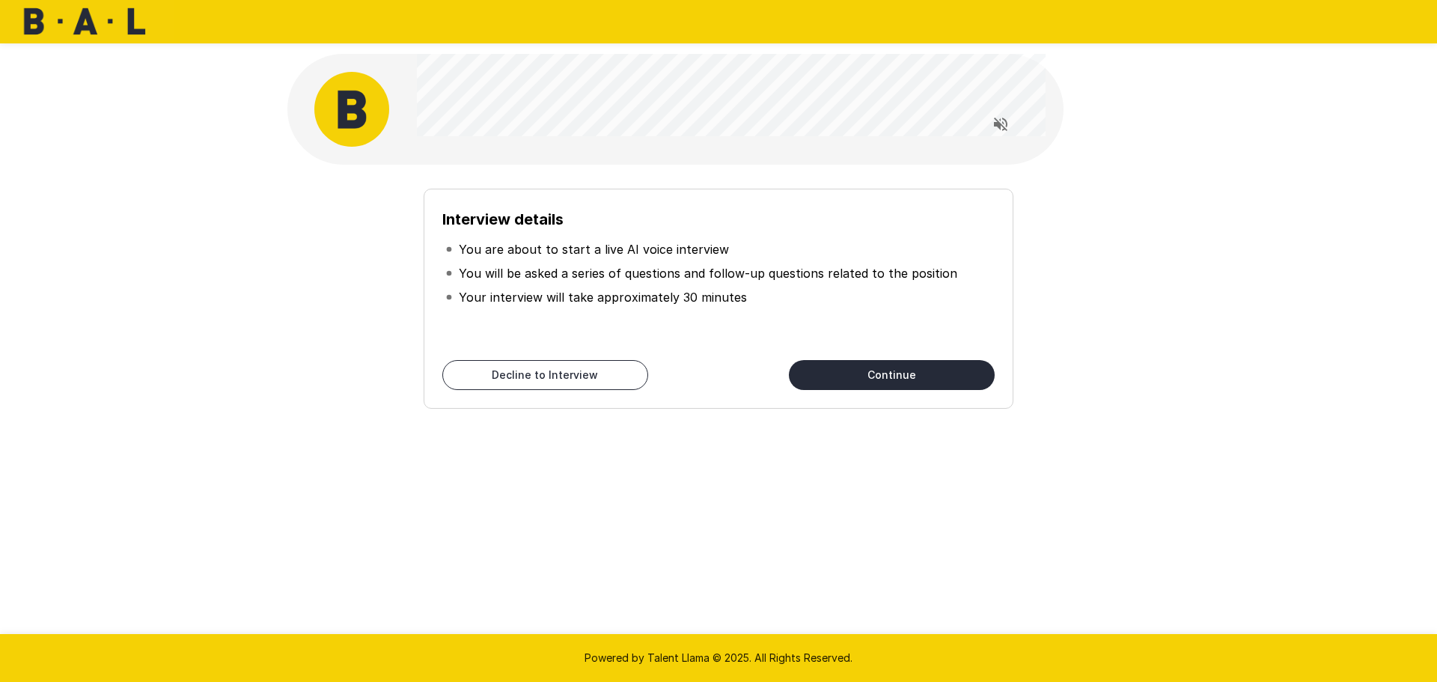
click at [915, 377] on button "Continue" at bounding box center [892, 375] width 206 height 30
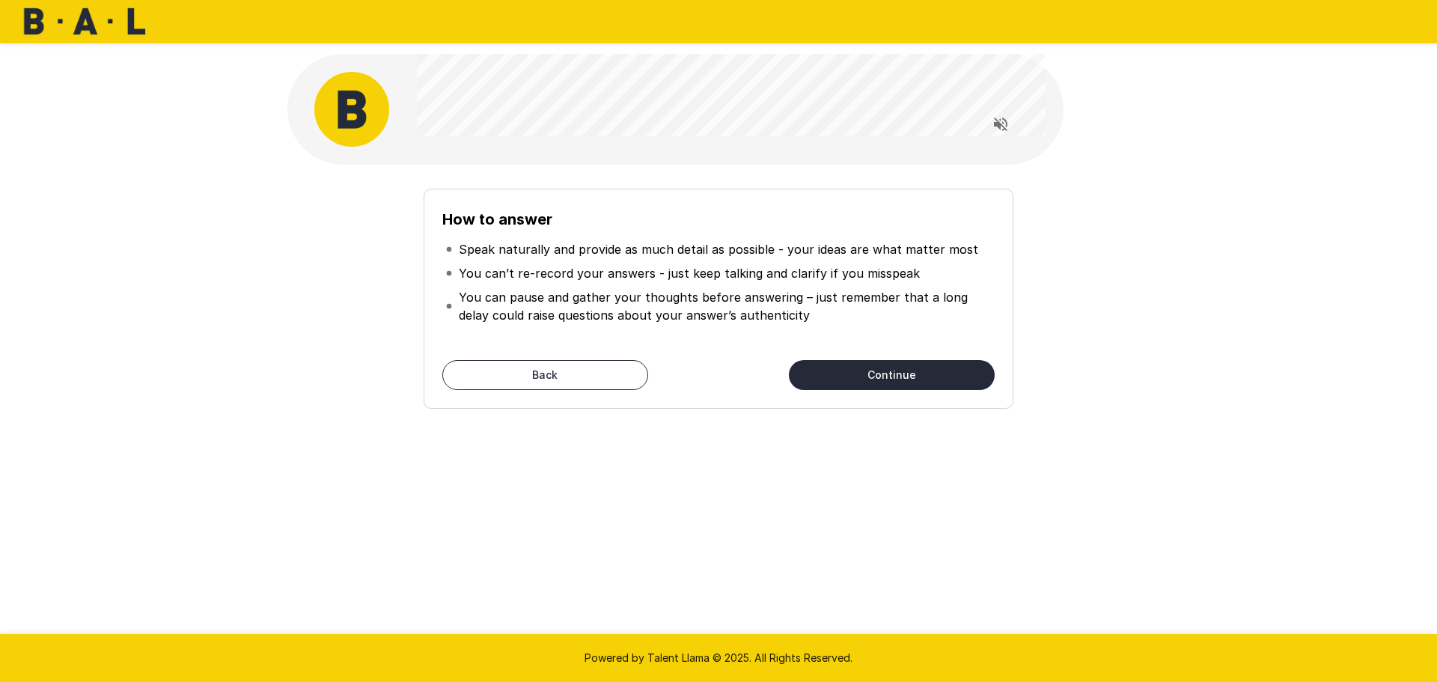
click at [888, 375] on button "Continue" at bounding box center [892, 375] width 206 height 30
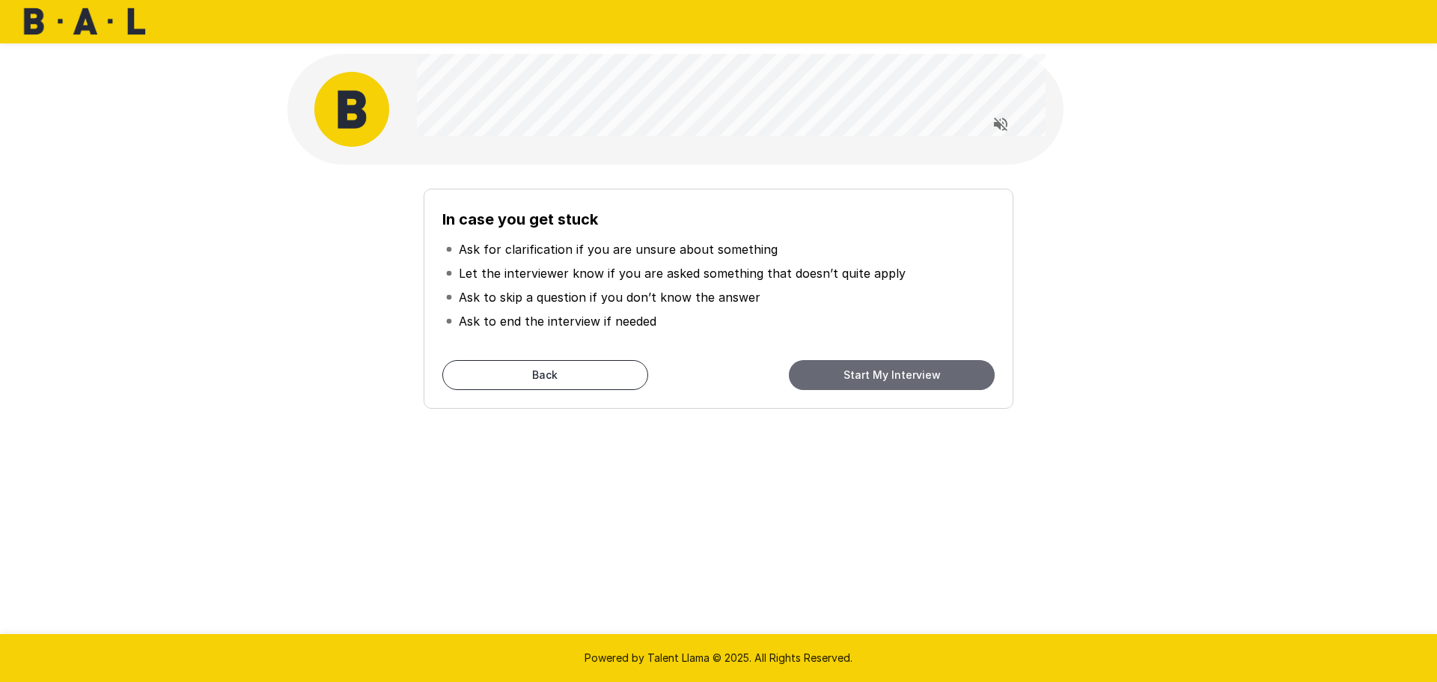
click at [844, 373] on button "Start My Interview" at bounding box center [892, 375] width 206 height 30
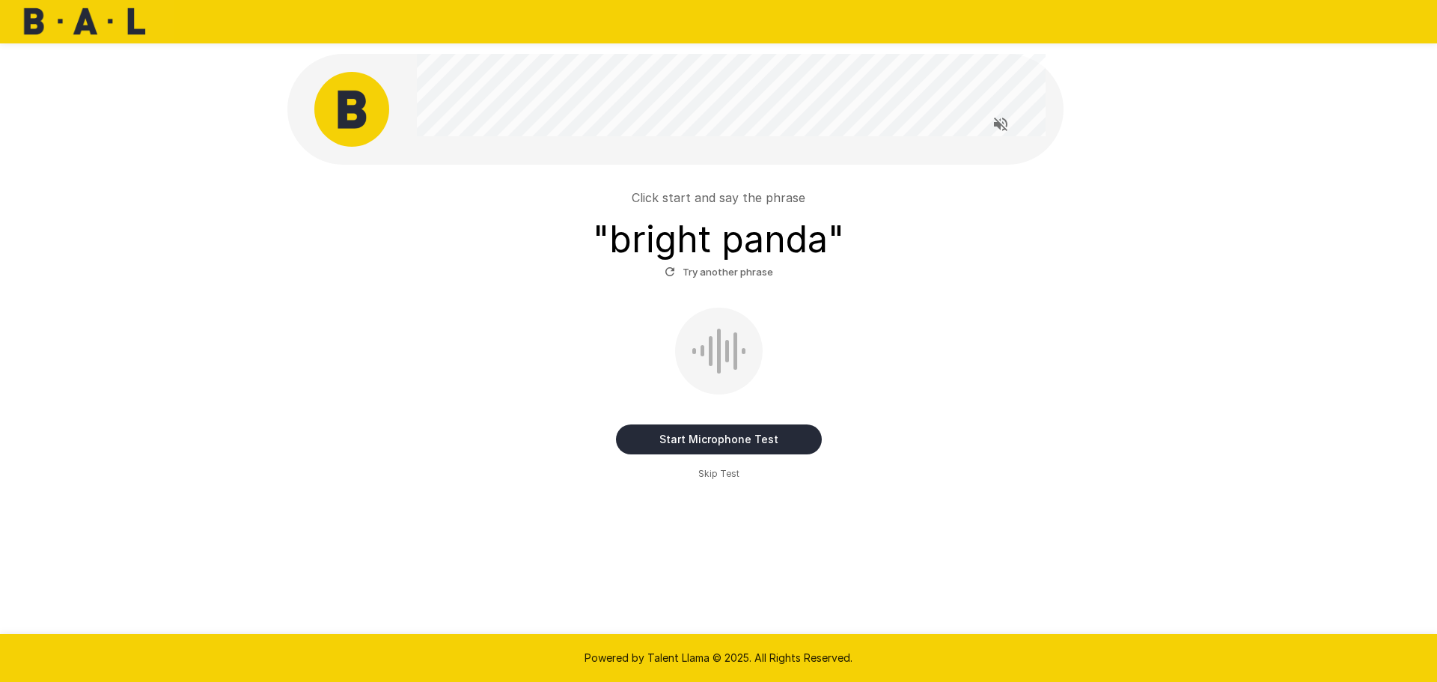
click at [710, 440] on button "Start Microphone Test" at bounding box center [719, 439] width 206 height 30
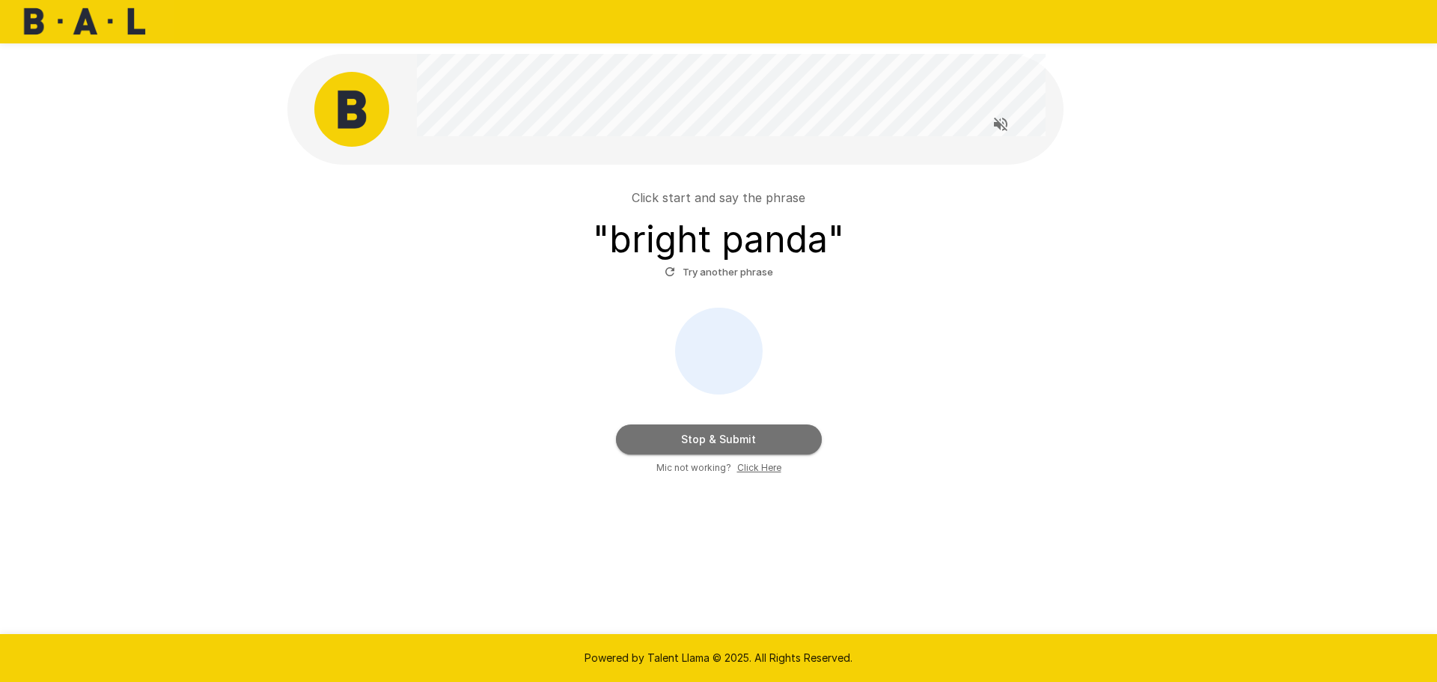
click at [787, 438] on button "Stop & Submit" at bounding box center [719, 439] width 206 height 30
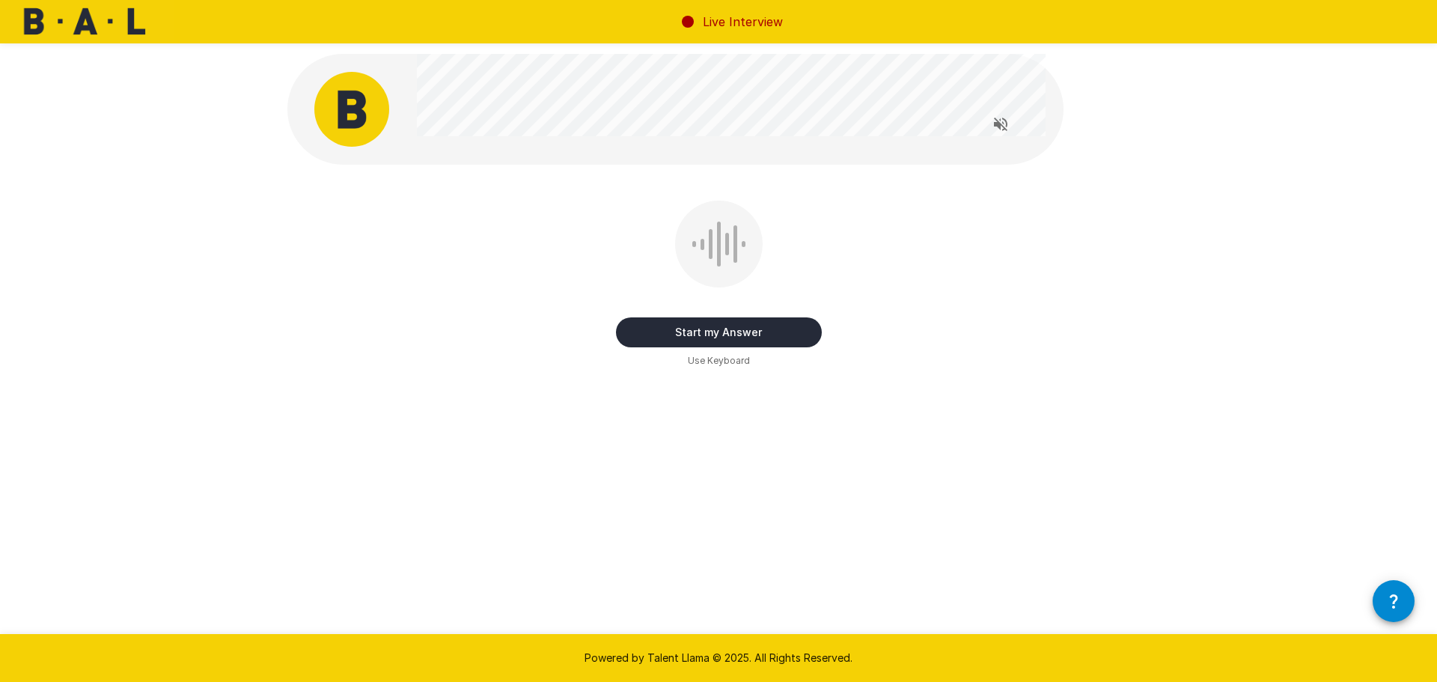
click at [731, 327] on button "Start my Answer" at bounding box center [719, 332] width 206 height 30
click at [725, 335] on button "Stop & Submit" at bounding box center [719, 332] width 206 height 30
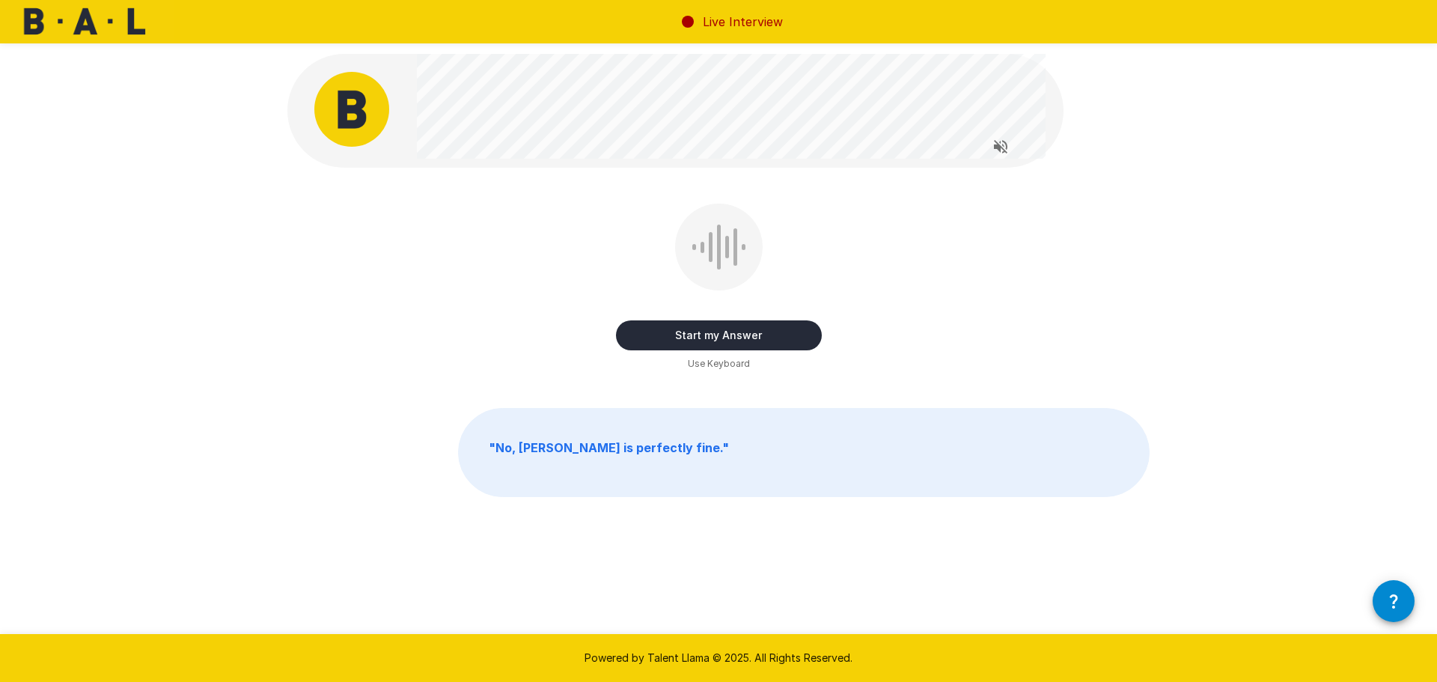
click at [746, 333] on button "Start my Answer" at bounding box center [719, 335] width 206 height 30
click at [727, 330] on button "Stop & Submit" at bounding box center [719, 335] width 206 height 30
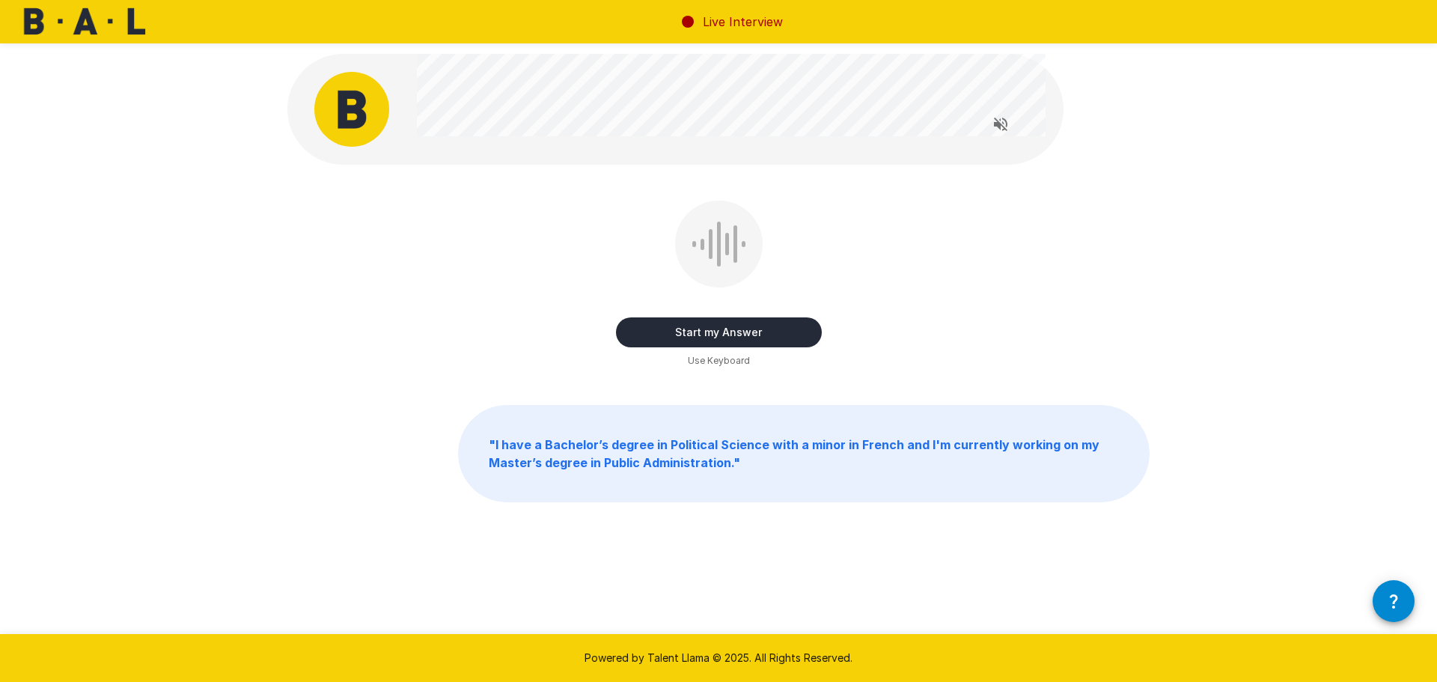
click at [721, 334] on button "Start my Answer" at bounding box center [719, 332] width 206 height 30
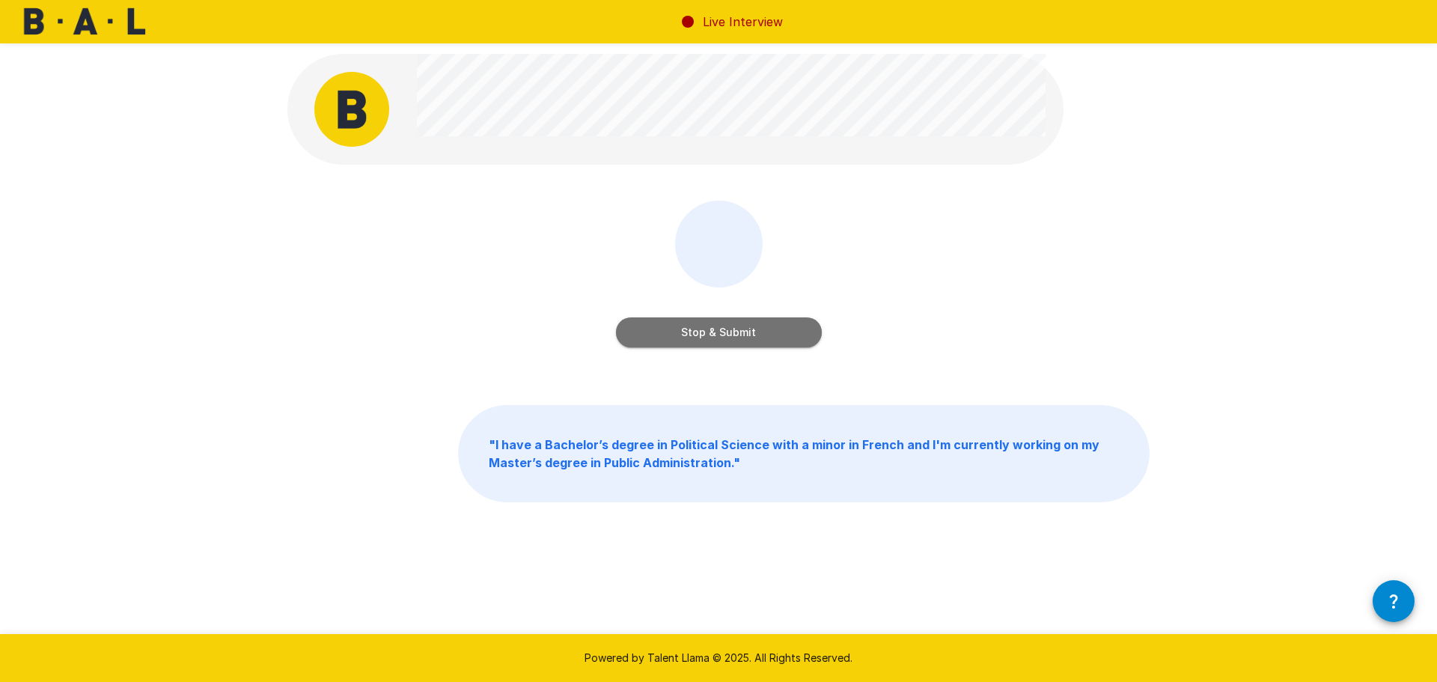
click at [737, 335] on button "Stop & Submit" at bounding box center [719, 332] width 206 height 30
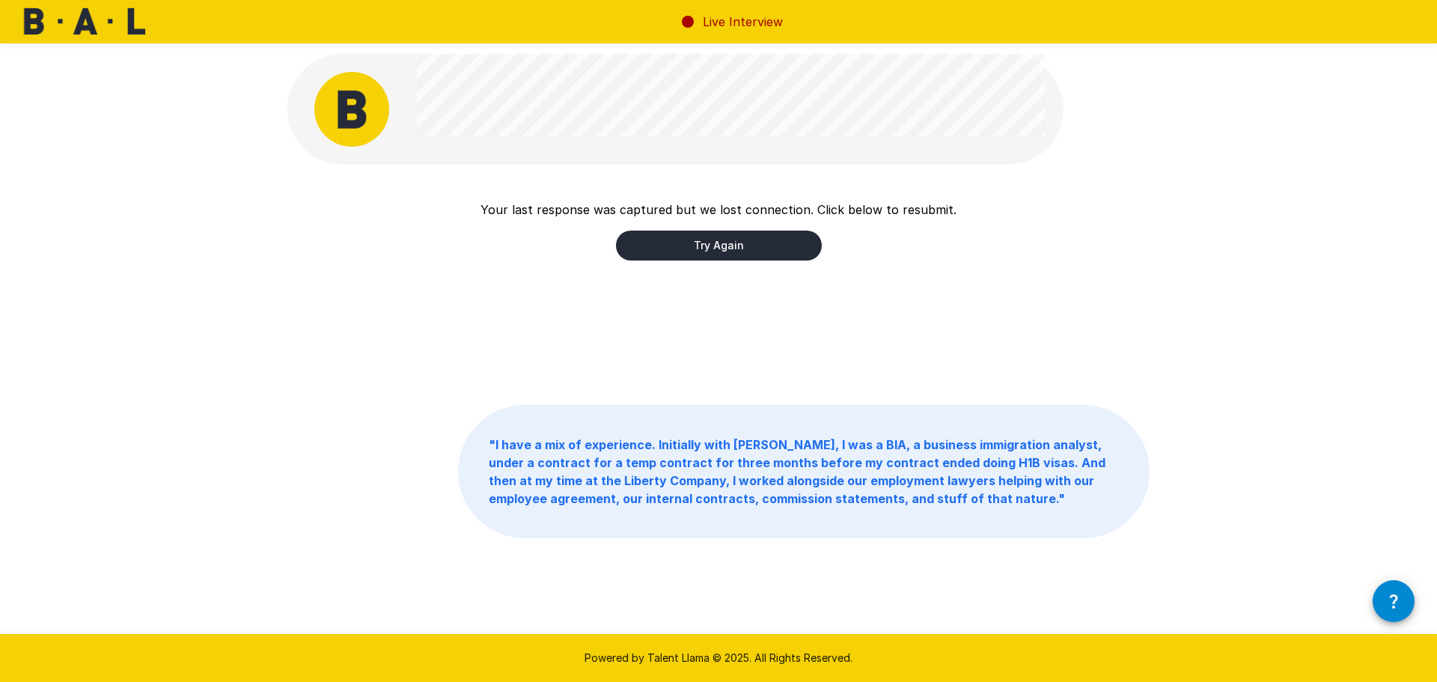
click at [744, 241] on button "Try Again" at bounding box center [719, 246] width 206 height 30
click at [736, 246] on button "Try Again" at bounding box center [719, 246] width 206 height 30
click at [701, 246] on button "Try Again" at bounding box center [719, 246] width 206 height 30
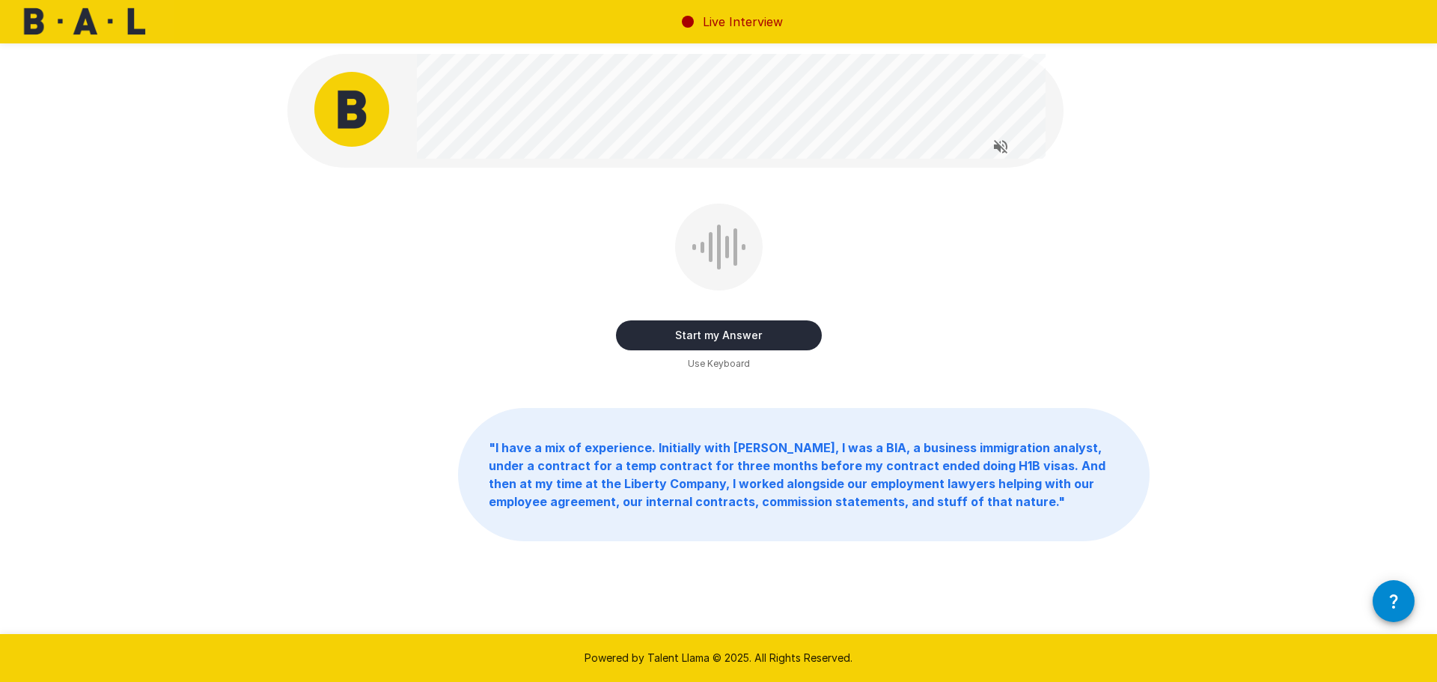
click at [727, 332] on button "Start my Answer" at bounding box center [719, 335] width 206 height 30
click at [703, 338] on button "Stop & Submit" at bounding box center [719, 335] width 206 height 30
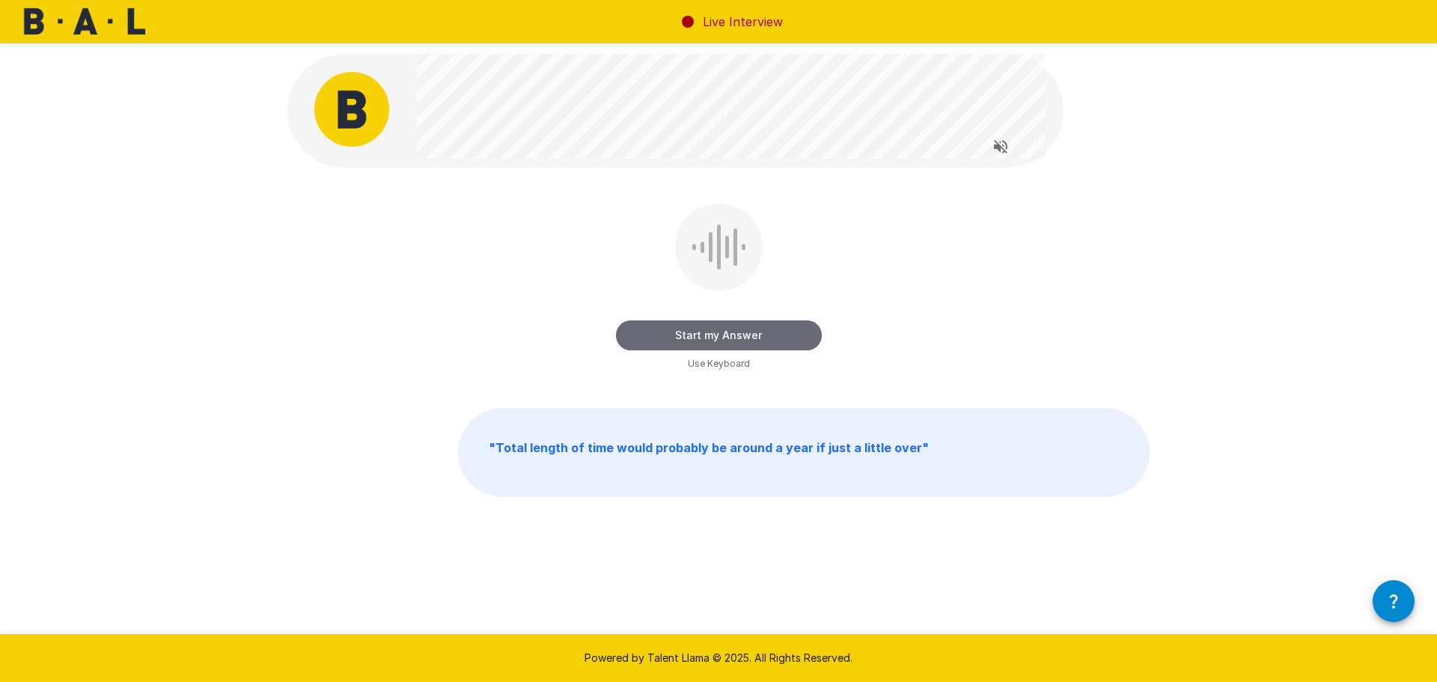
click at [746, 332] on button "Start my Answer" at bounding box center [719, 335] width 206 height 30
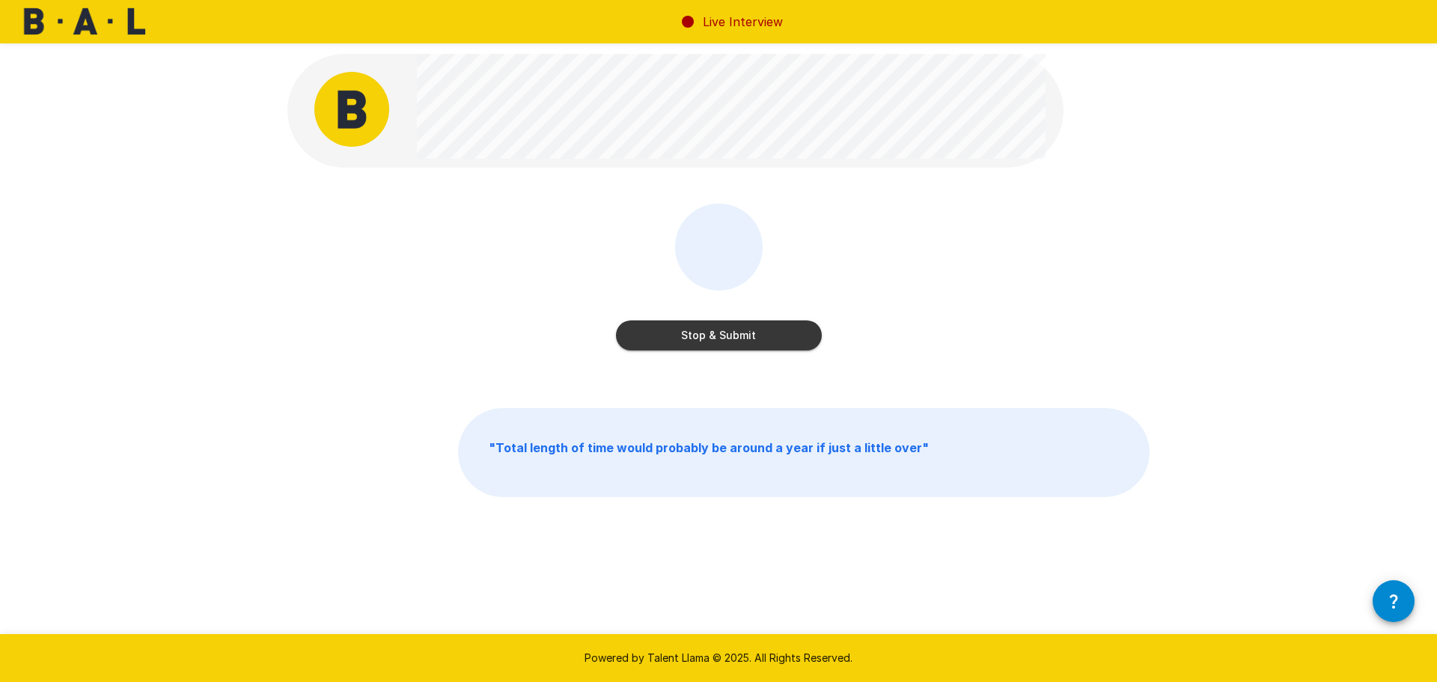
click at [755, 332] on button "Stop & Submit" at bounding box center [719, 335] width 206 height 30
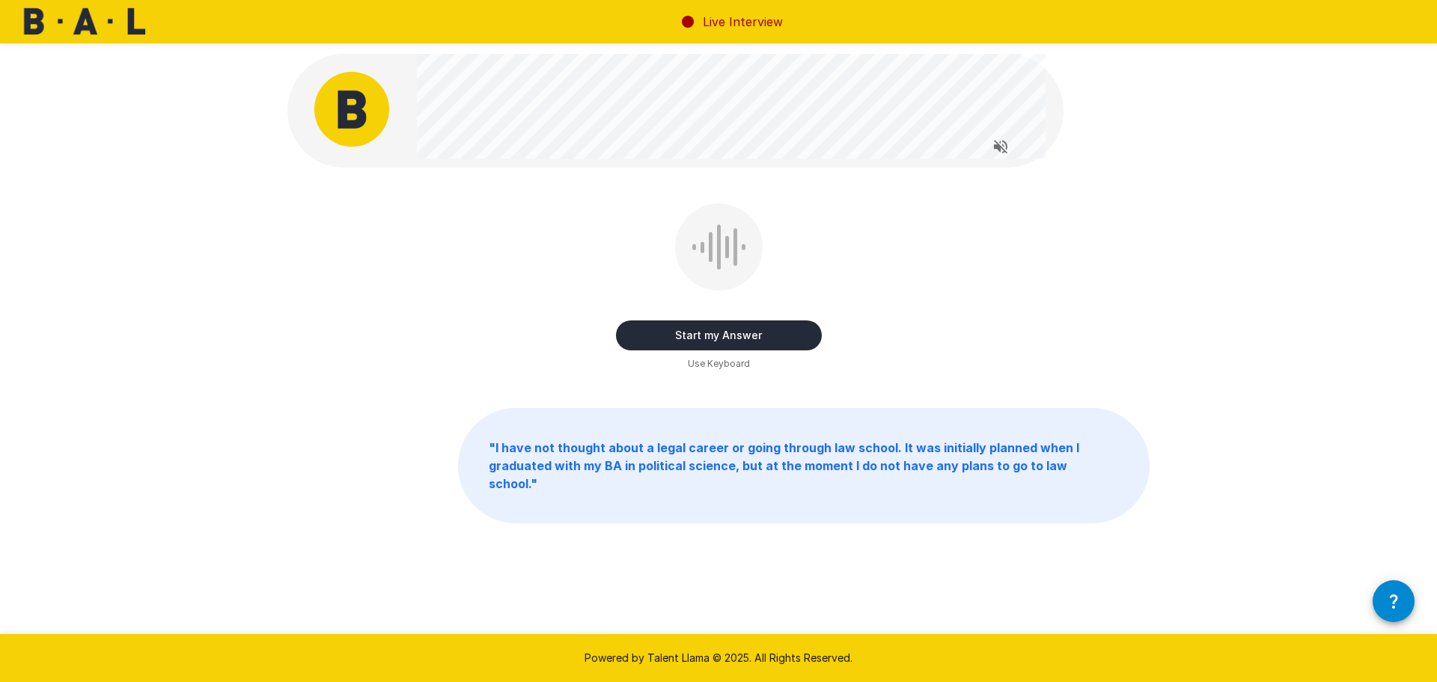
click at [755, 331] on button "Start my Answer" at bounding box center [719, 335] width 206 height 30
click at [722, 341] on button "Stop & Submit" at bounding box center [719, 335] width 206 height 30
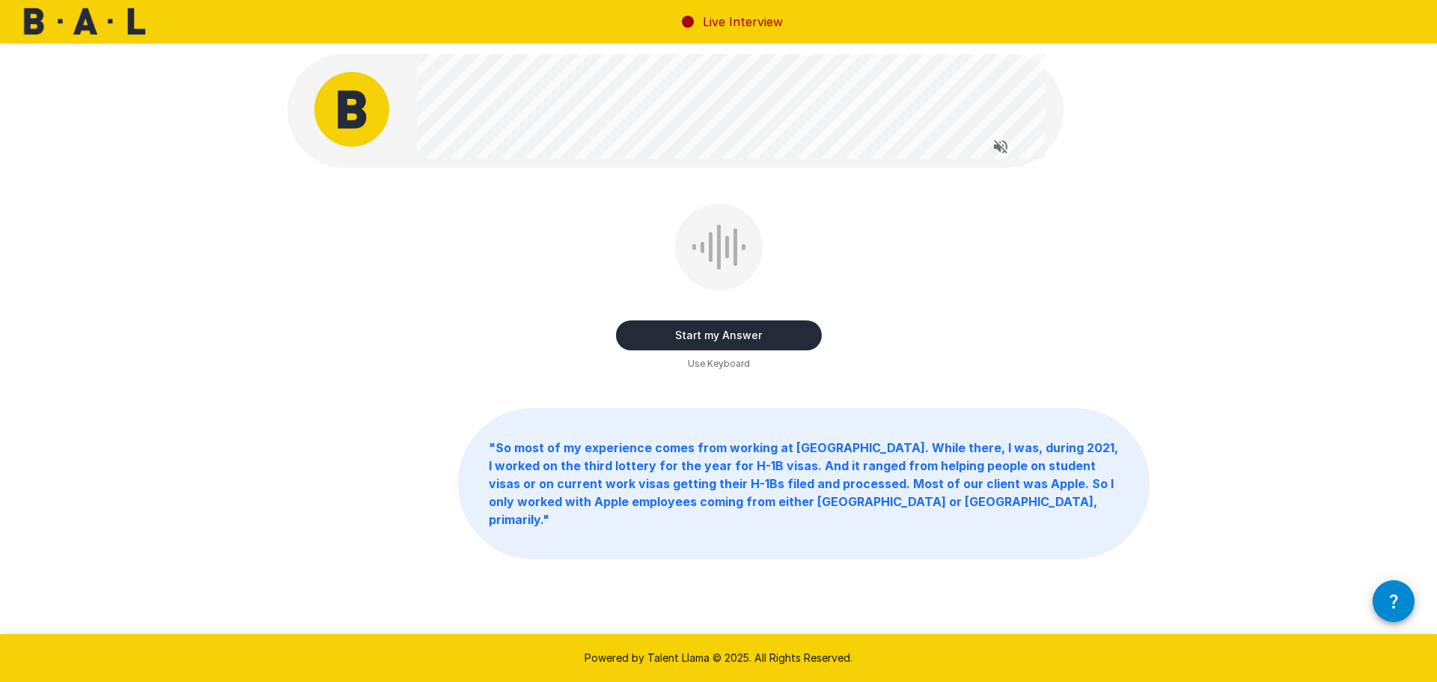
click at [739, 336] on button "Start my Answer" at bounding box center [719, 335] width 206 height 30
click at [743, 330] on button "Stop & Submit" at bounding box center [719, 335] width 206 height 30
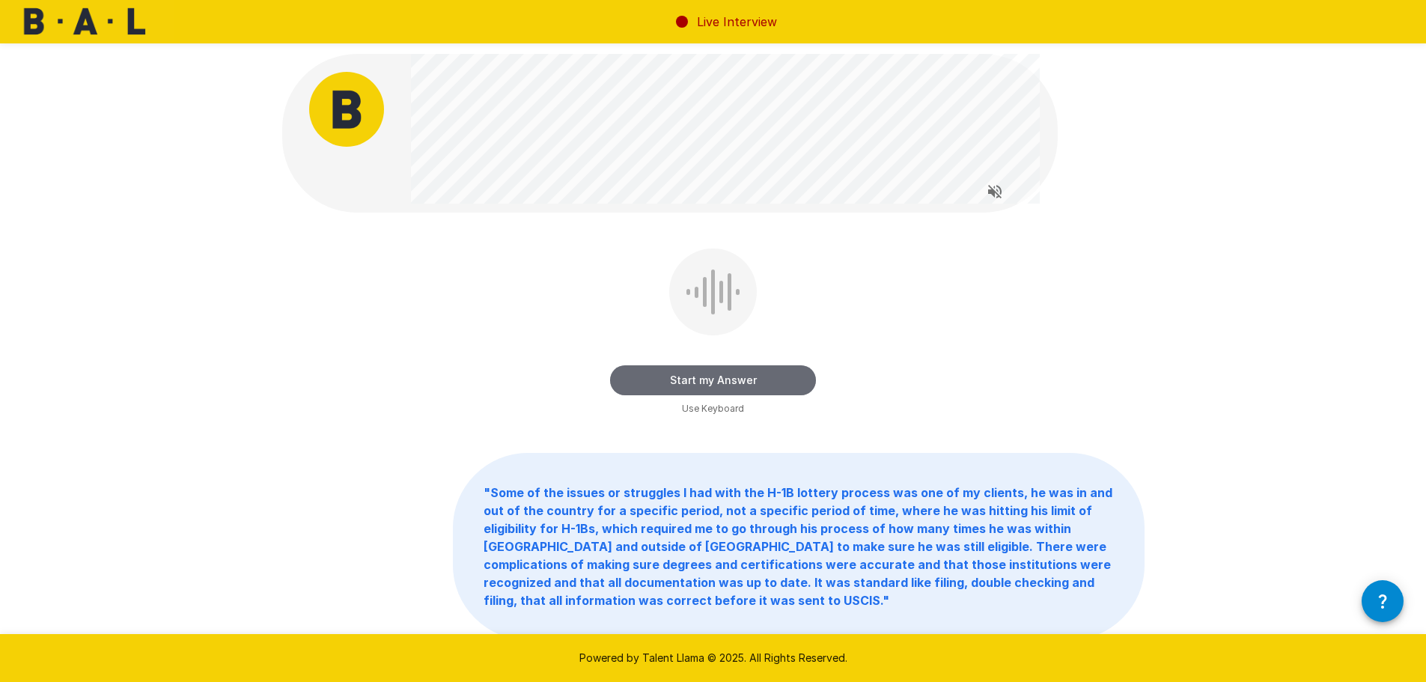
click at [781, 374] on button "Start my Answer" at bounding box center [713, 380] width 206 height 30
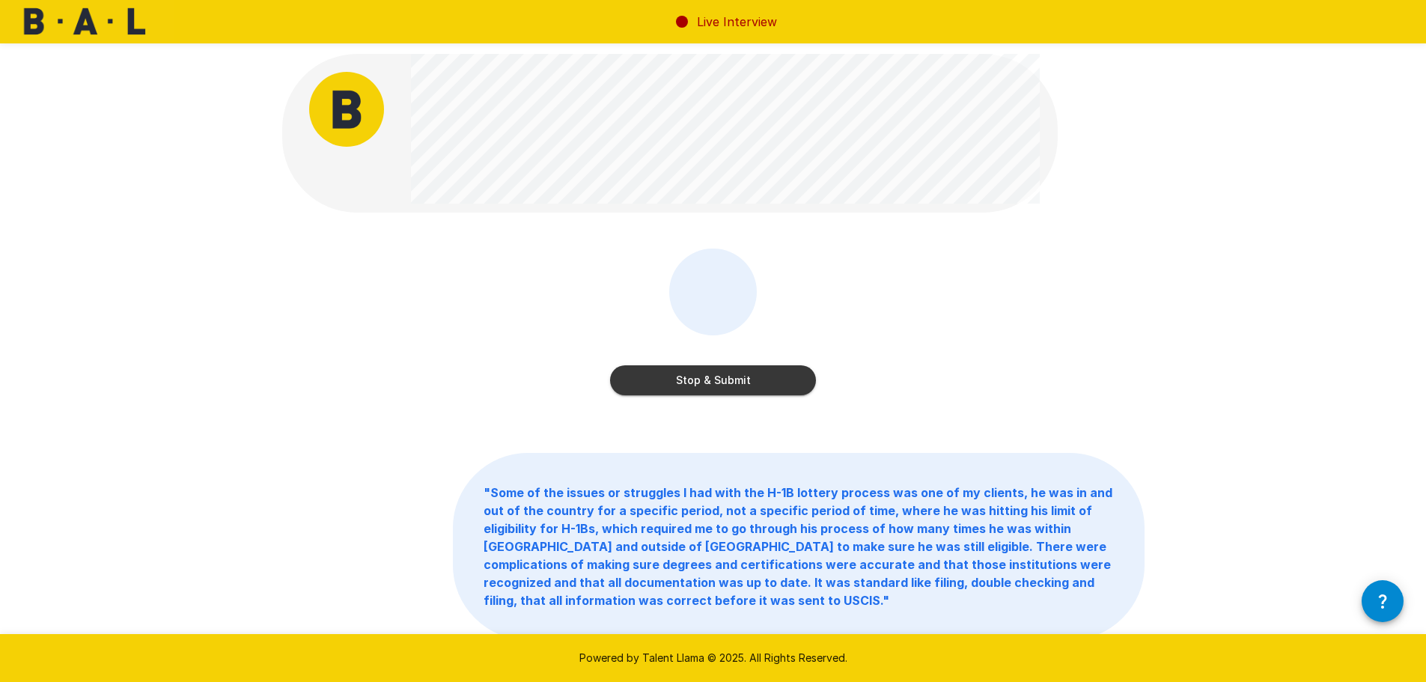
click at [701, 372] on button "Stop & Submit" at bounding box center [713, 380] width 206 height 30
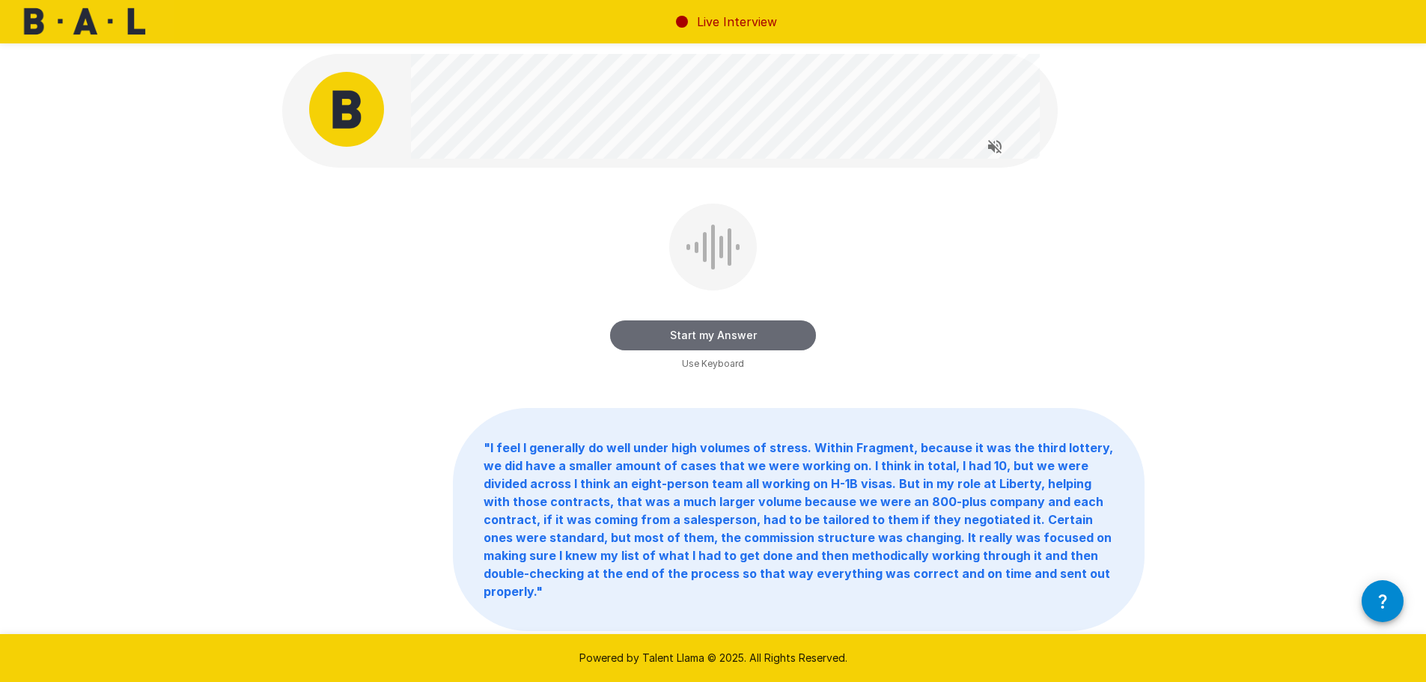
click at [715, 335] on button "Start my Answer" at bounding box center [713, 335] width 206 height 30
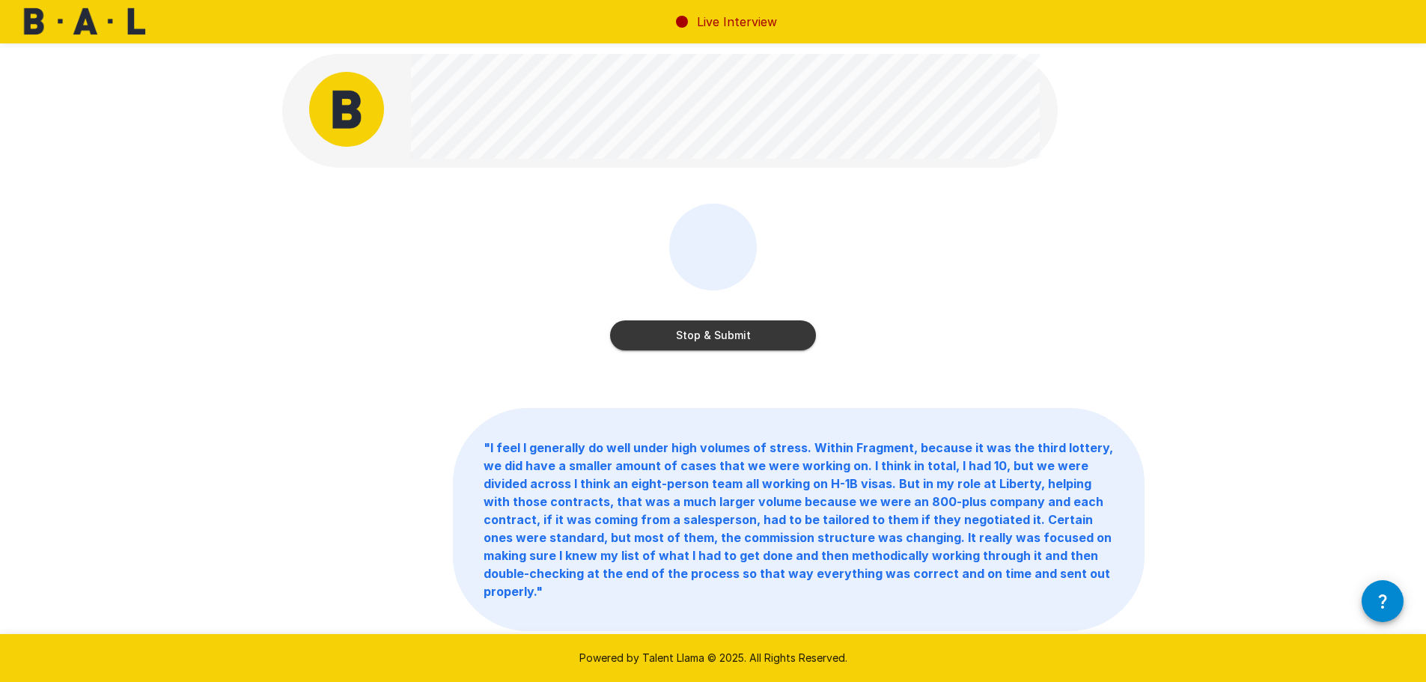
click at [760, 322] on button "Stop & Submit" at bounding box center [713, 335] width 206 height 30
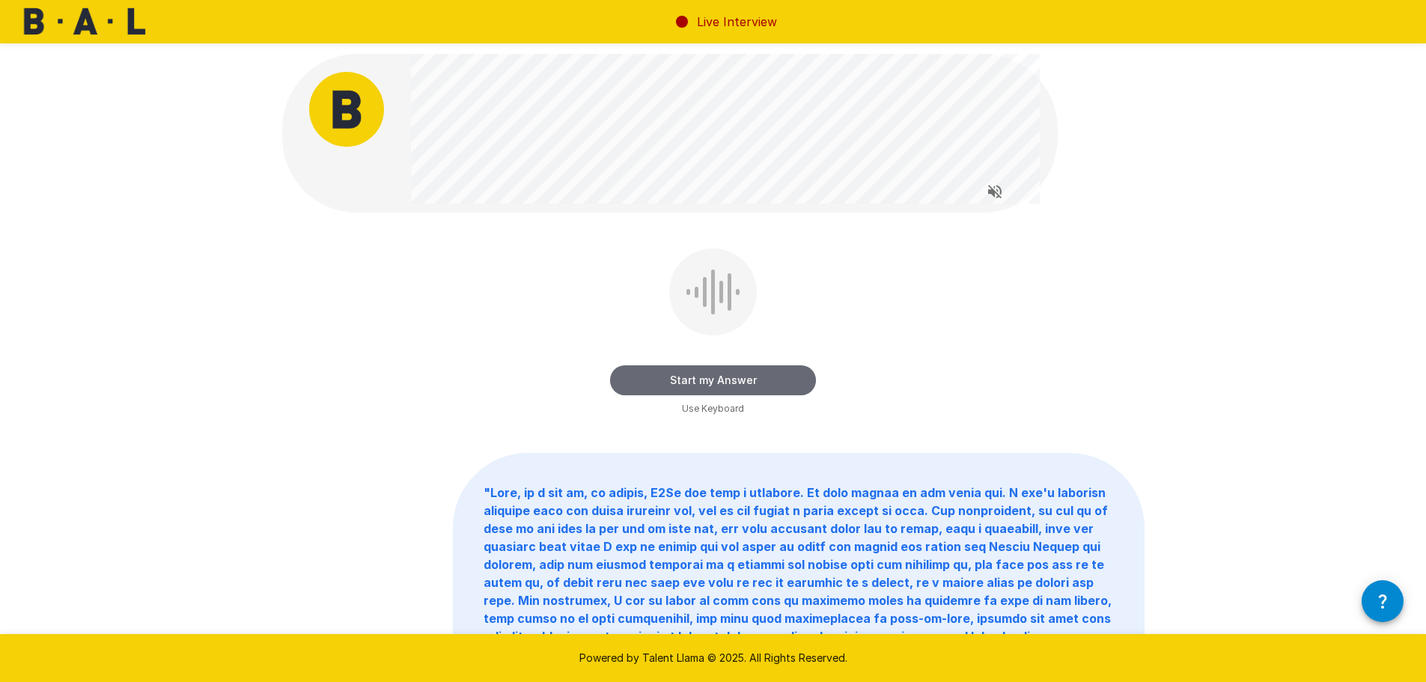
click at [731, 380] on button "Start my Answer" at bounding box center [713, 380] width 206 height 30
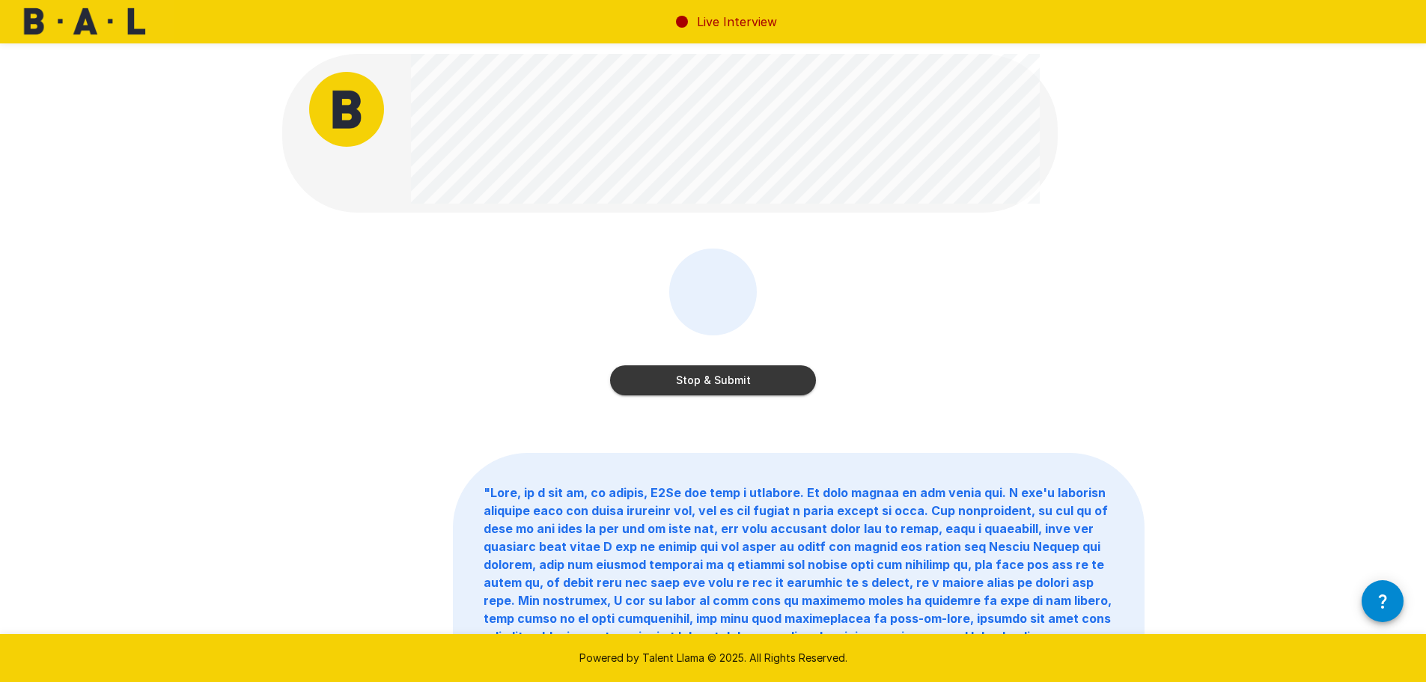
click at [757, 375] on button "Stop & Submit" at bounding box center [713, 380] width 206 height 30
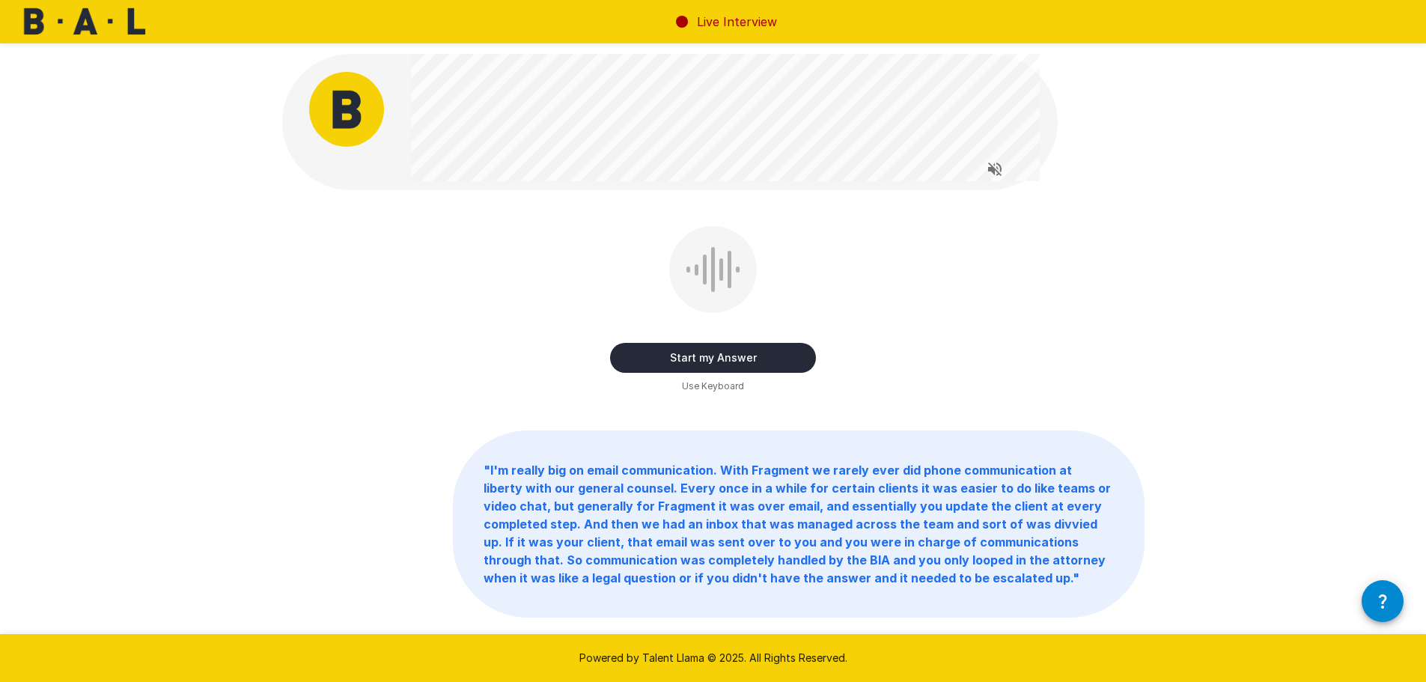
click at [779, 355] on button "Start my Answer" at bounding box center [713, 358] width 206 height 30
click at [739, 353] on button "Stop & Submit" at bounding box center [713, 358] width 206 height 30
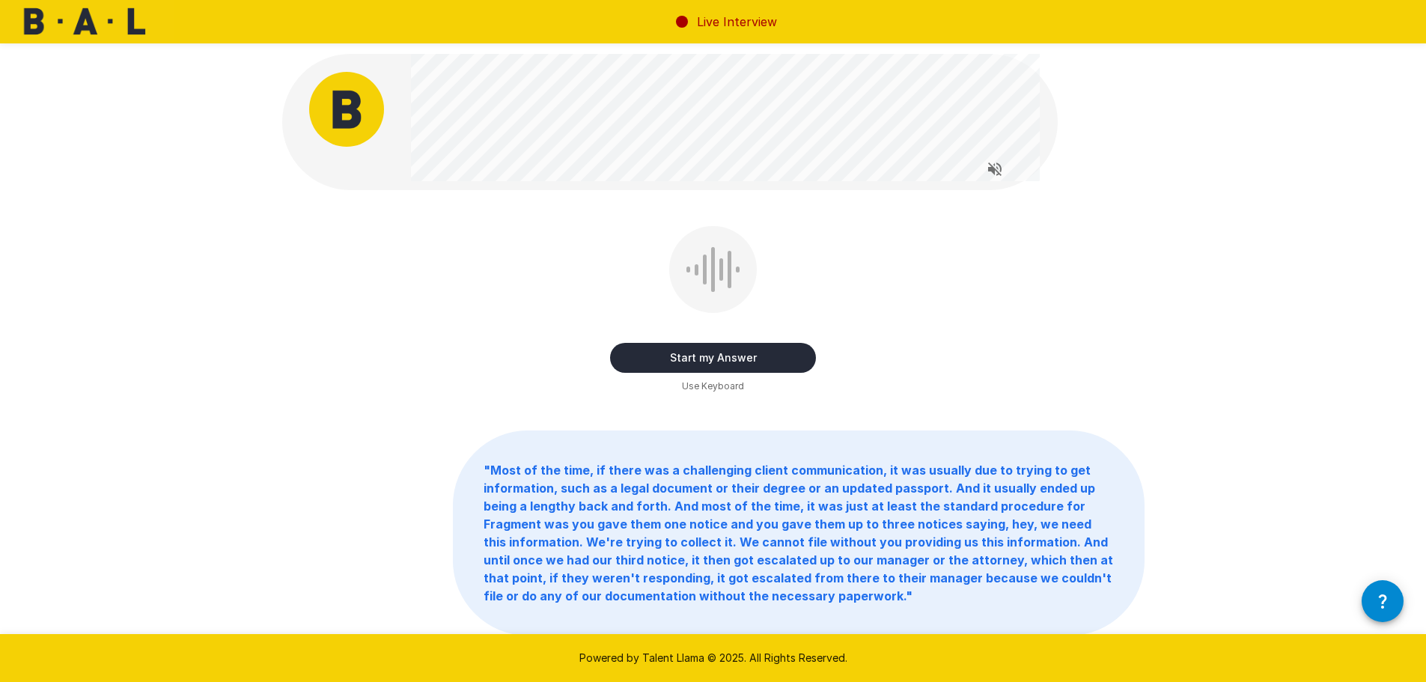
click at [722, 350] on button "Start my Answer" at bounding box center [713, 358] width 206 height 30
click at [695, 356] on button "Stop & Submit" at bounding box center [713, 358] width 206 height 30
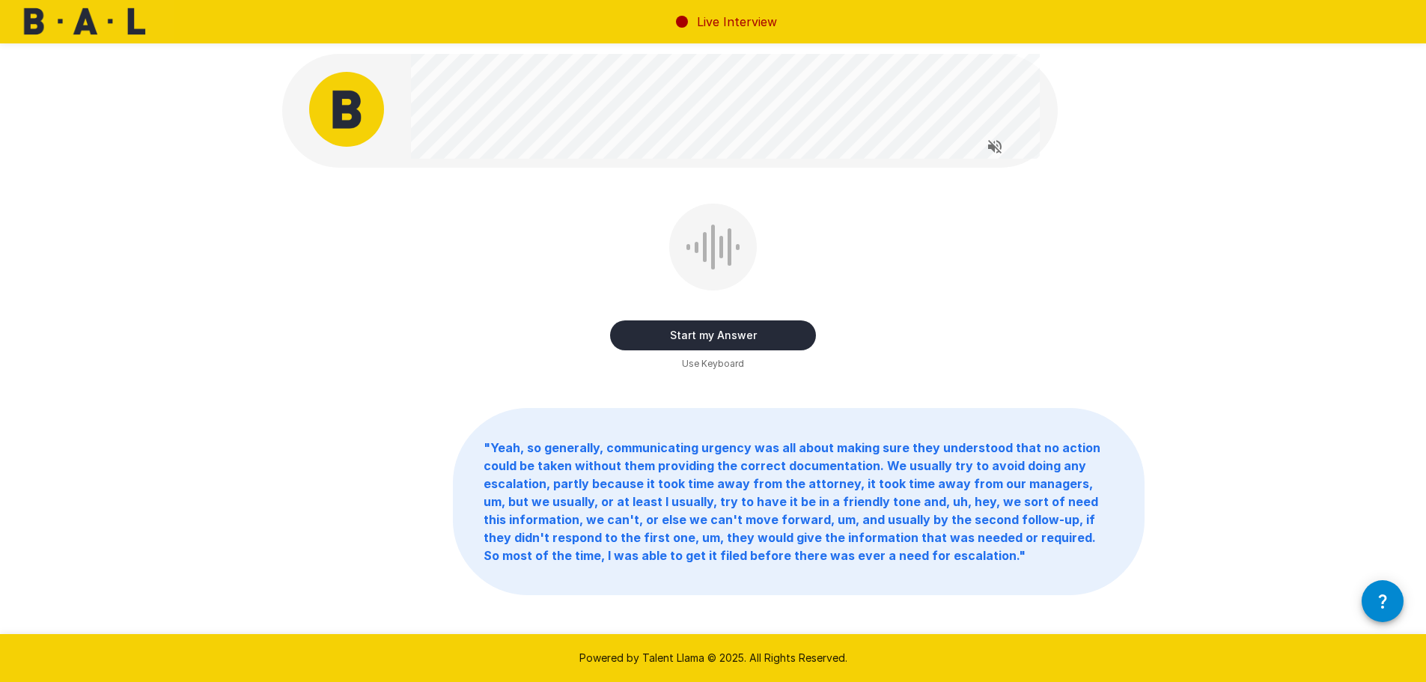
click at [770, 336] on button "Start my Answer" at bounding box center [713, 335] width 206 height 30
click at [771, 338] on button "Stop & Submit" at bounding box center [713, 335] width 206 height 30
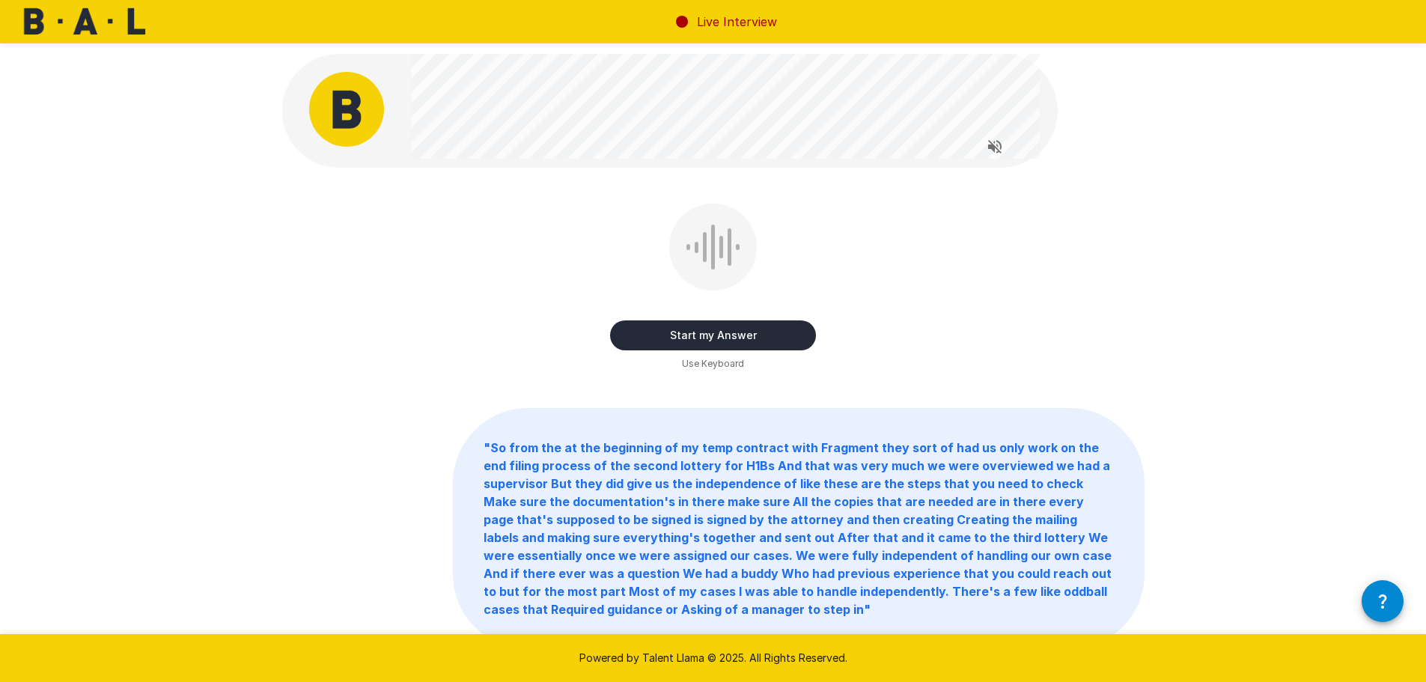
click at [736, 332] on button "Start my Answer" at bounding box center [713, 335] width 206 height 30
click at [740, 332] on button "Stop & Submit" at bounding box center [713, 335] width 206 height 30
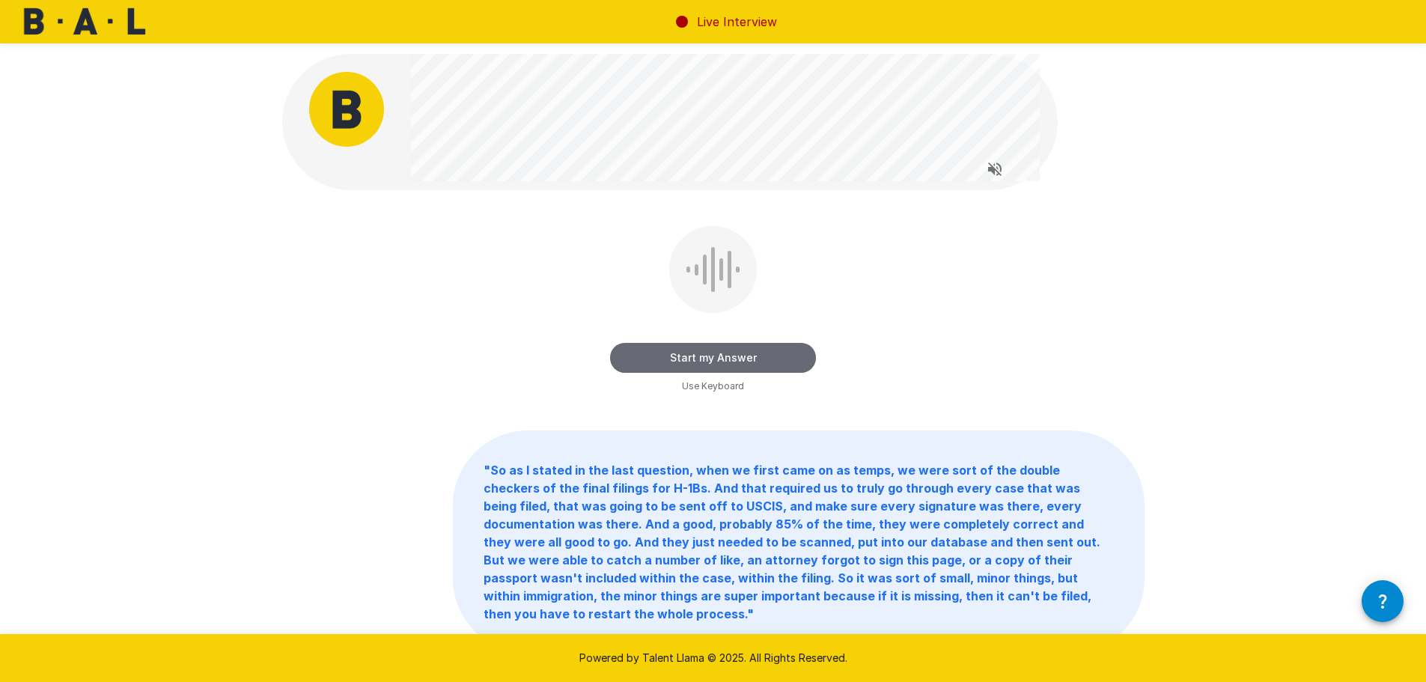
click at [775, 359] on button "Start my Answer" at bounding box center [713, 358] width 206 height 30
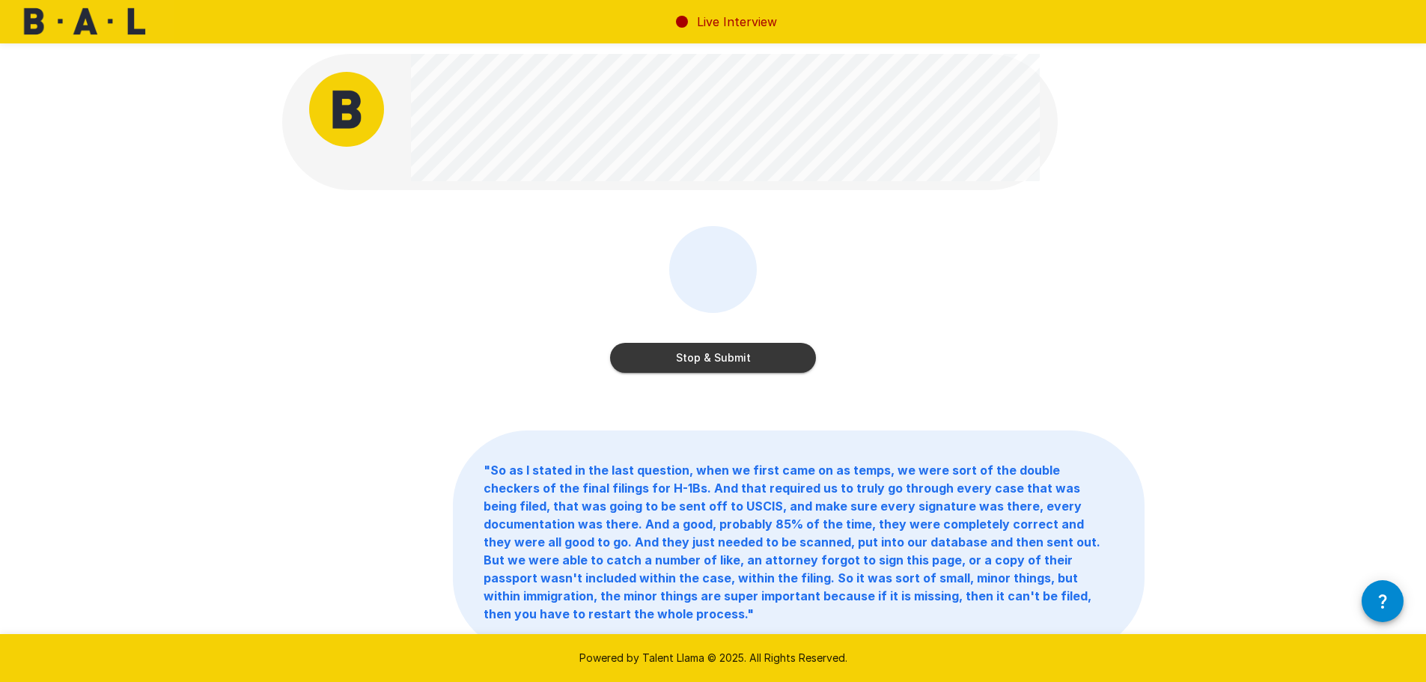
click at [743, 357] on button "Stop & Submit" at bounding box center [713, 358] width 206 height 30
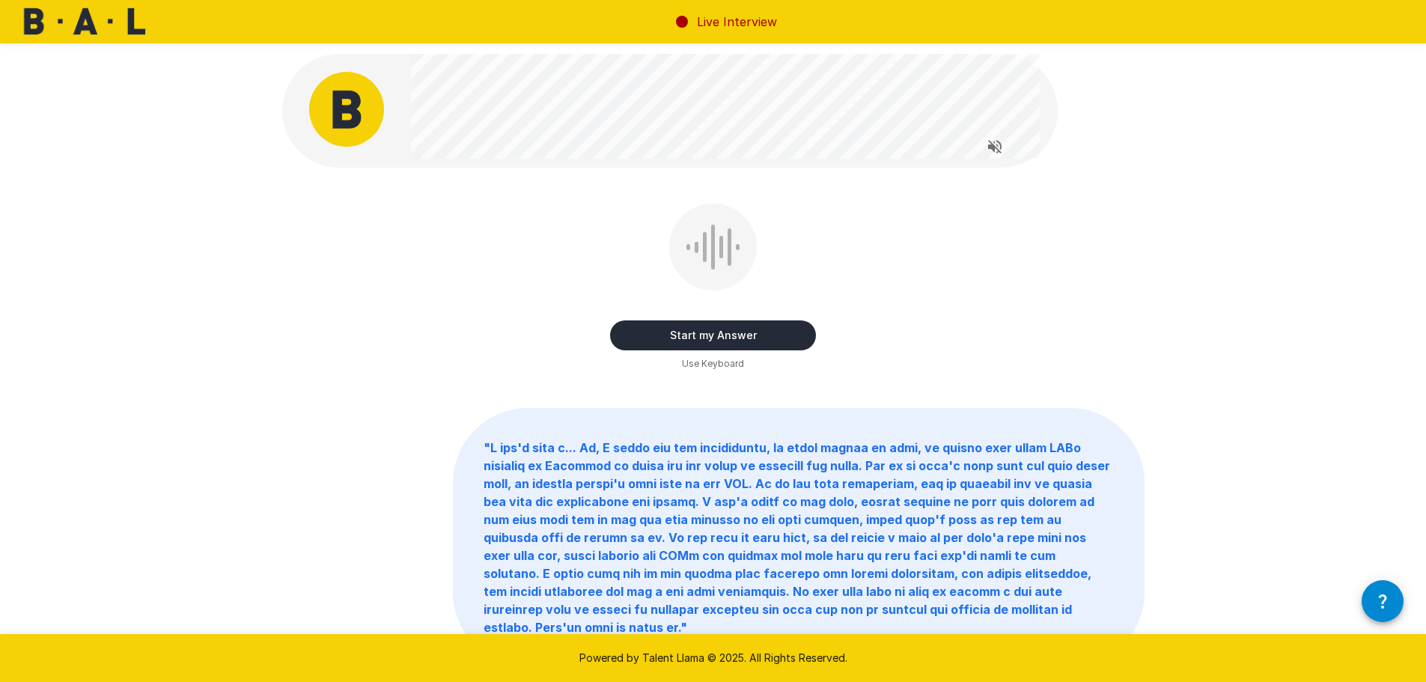
click at [787, 340] on button "Start my Answer" at bounding box center [713, 335] width 206 height 30
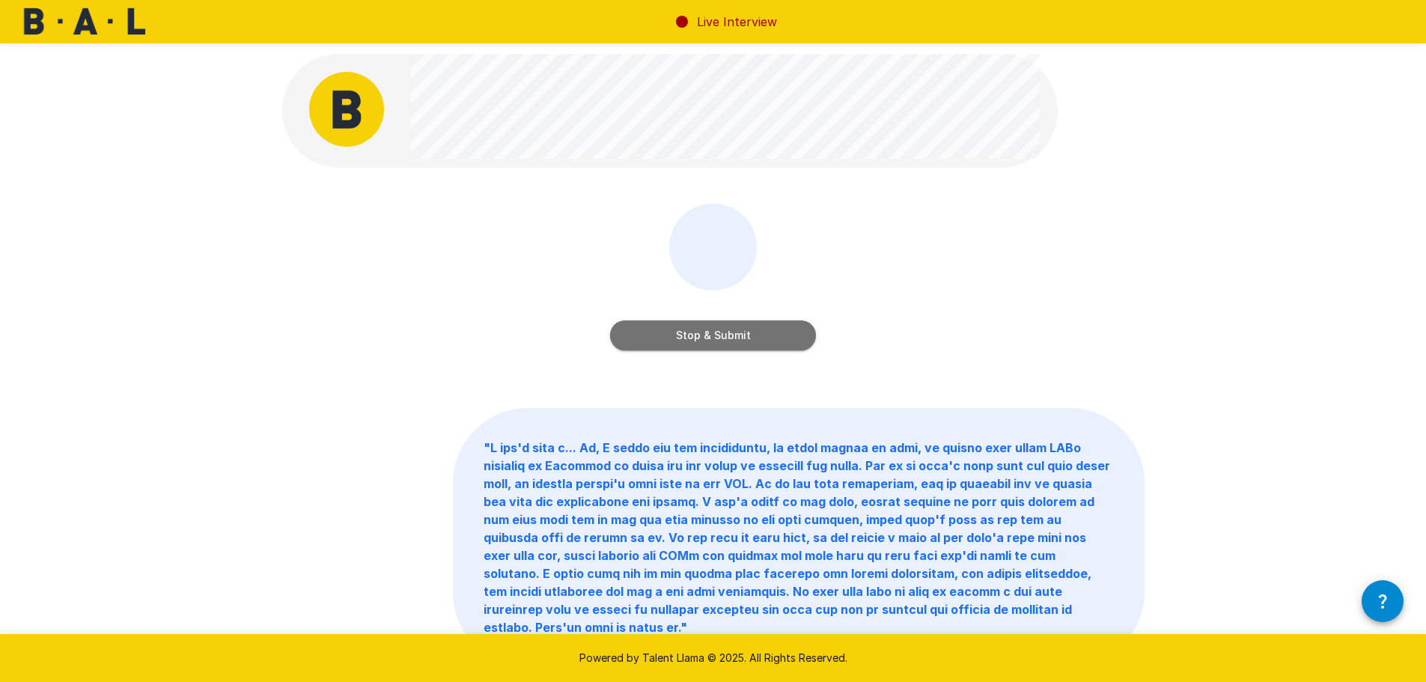
click at [743, 332] on button "Stop & Submit" at bounding box center [713, 335] width 206 height 30
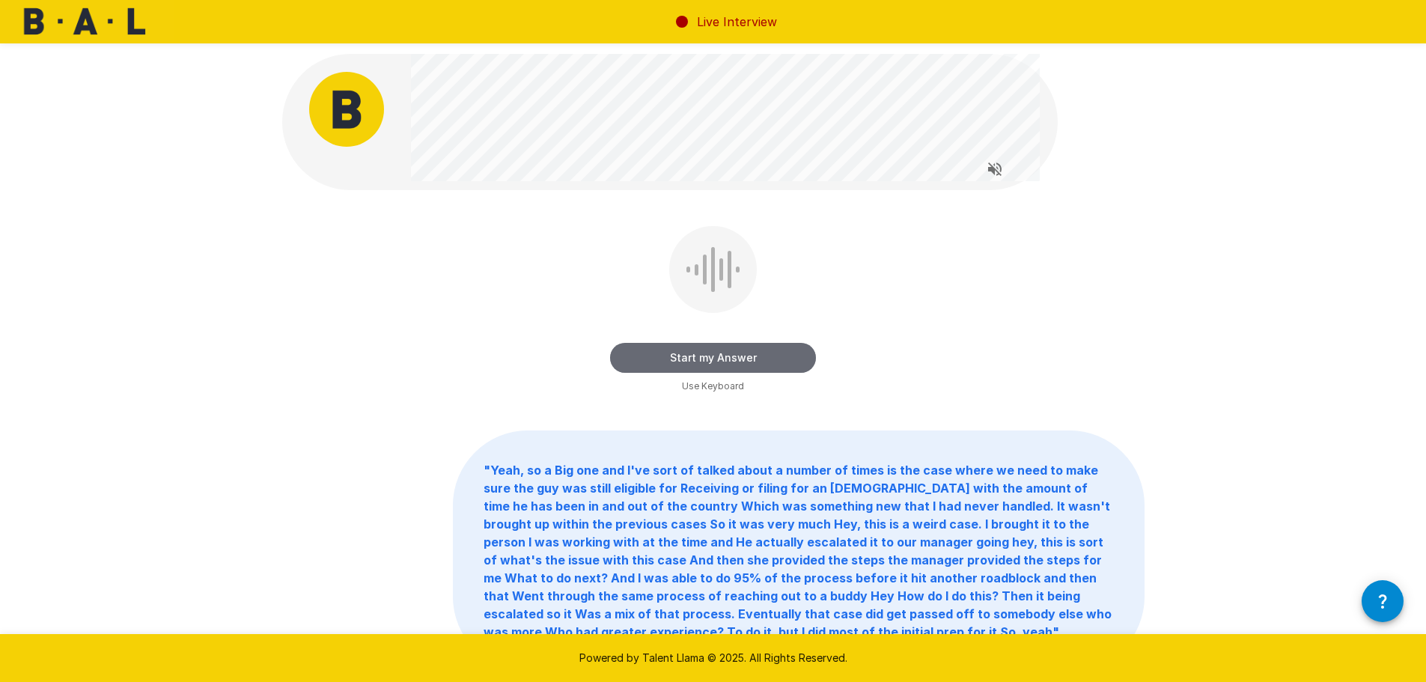
click at [787, 350] on button "Start my Answer" at bounding box center [713, 358] width 206 height 30
click at [790, 351] on button "Stop & Submit" at bounding box center [713, 358] width 206 height 30
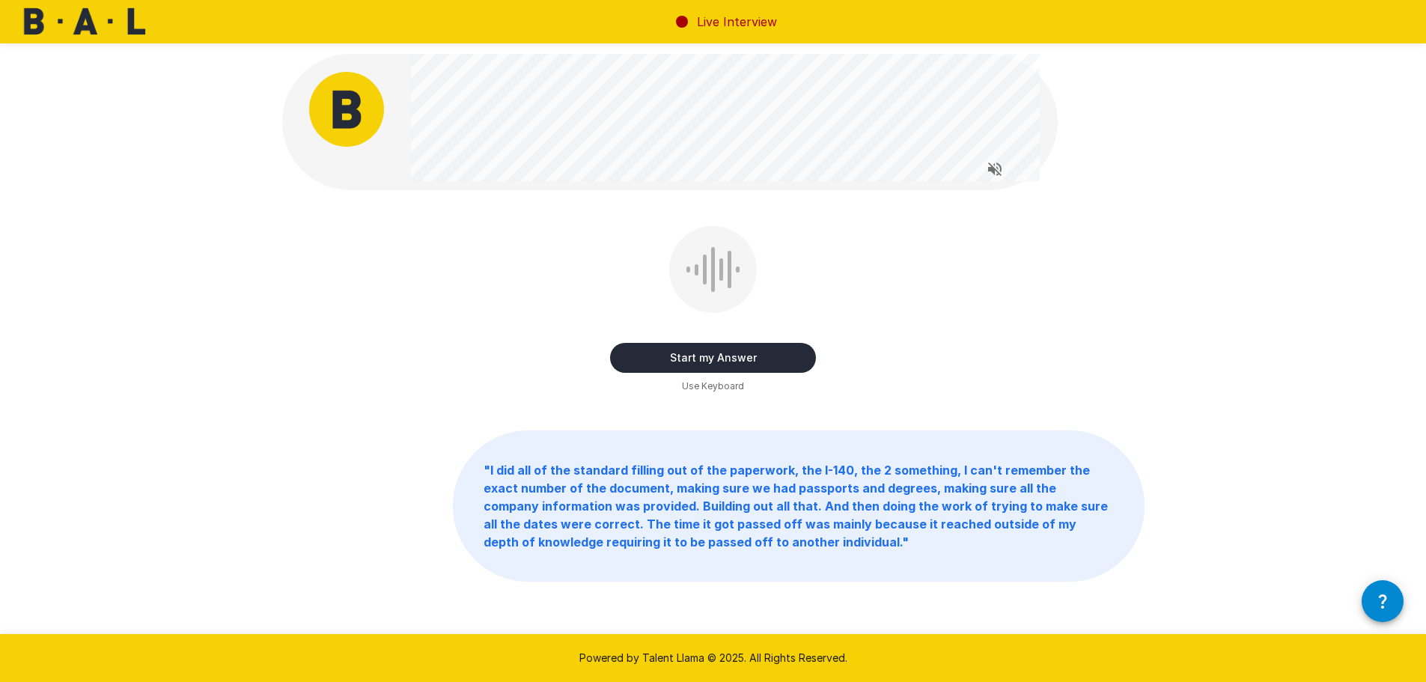
click at [705, 360] on button "Start my Answer" at bounding box center [713, 358] width 206 height 30
click at [698, 363] on button "Stop & Submit" at bounding box center [713, 358] width 206 height 30
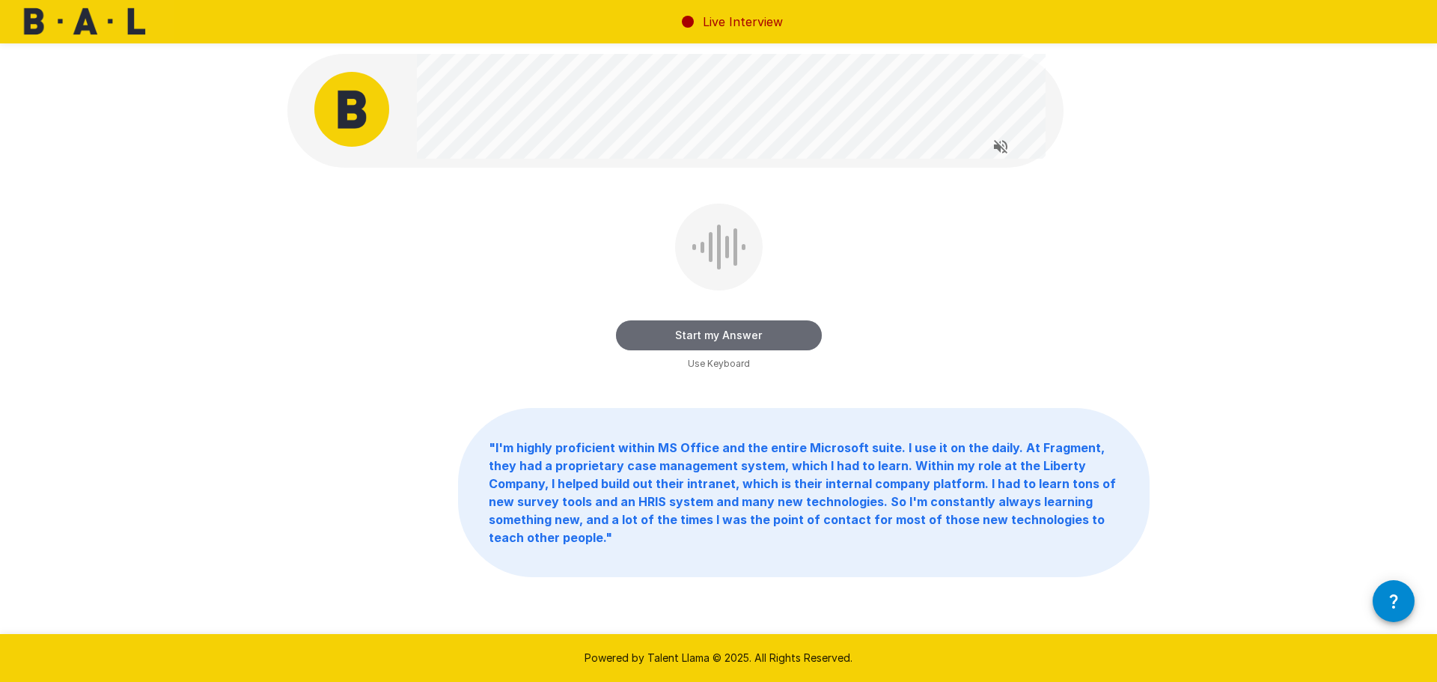
click at [769, 328] on button "Start my Answer" at bounding box center [719, 335] width 206 height 30
click at [721, 339] on button "Stop & Submit" at bounding box center [719, 335] width 206 height 30
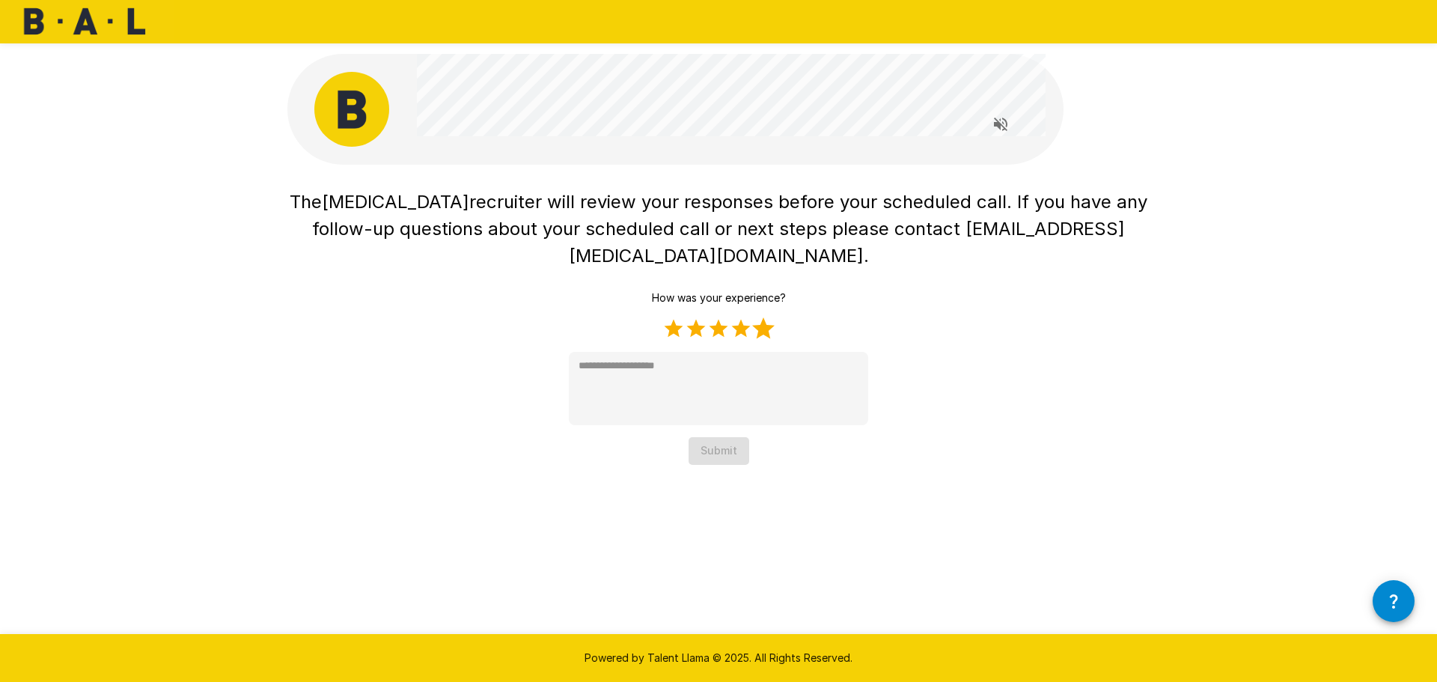
click at [763, 317] on label "5 Stars" at bounding box center [763, 328] width 22 height 22
type textarea "*"
click at [705, 437] on button "Submit" at bounding box center [719, 451] width 61 height 28
